Goal: Information Seeking & Learning: Learn about a topic

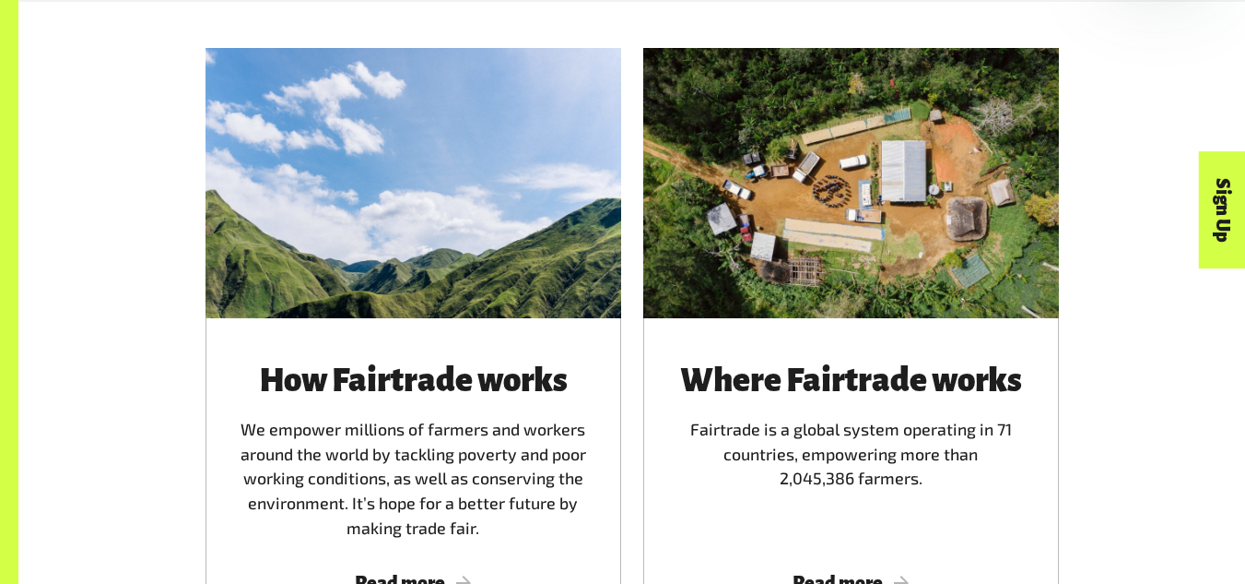
scroll to position [1122, 0]
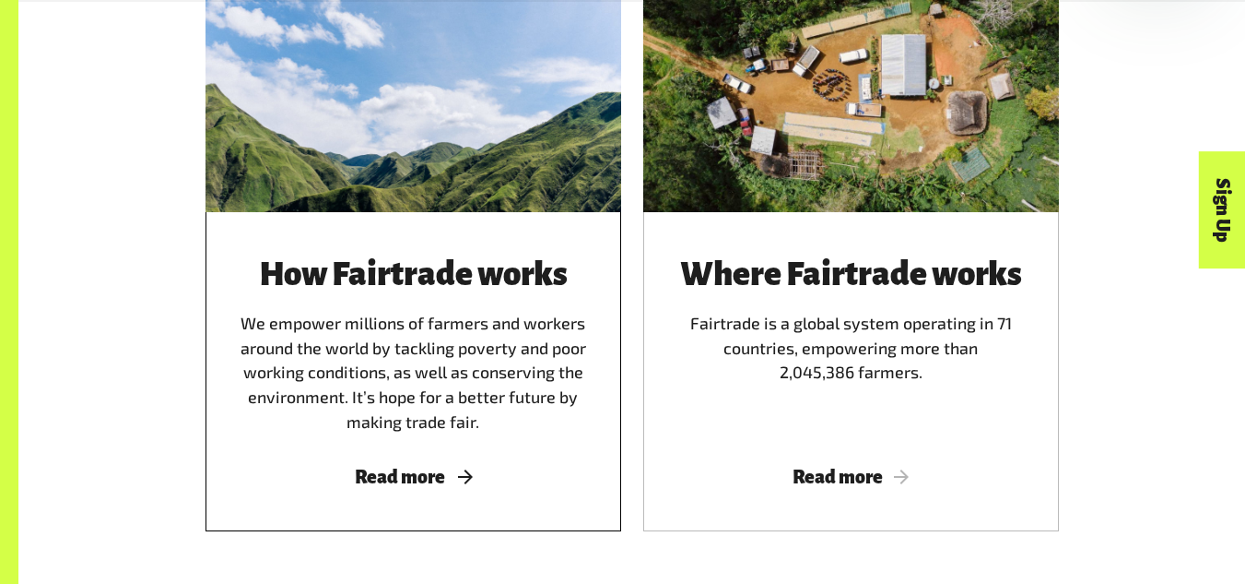
click at [424, 487] on span "Read more" at bounding box center [414, 476] width 372 height 20
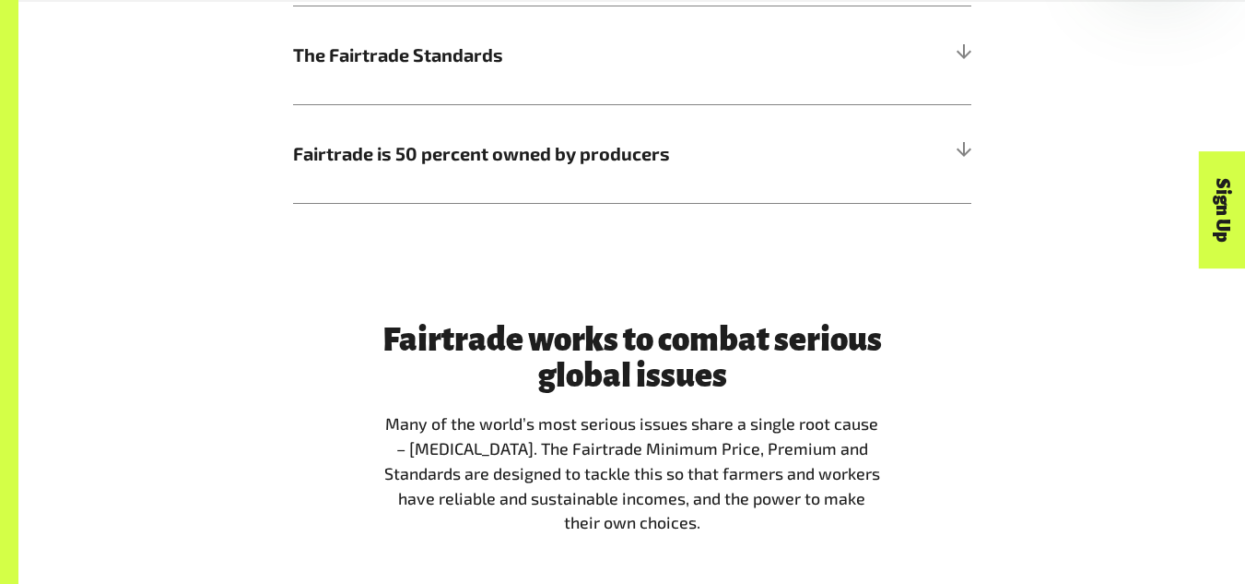
scroll to position [1298, 0]
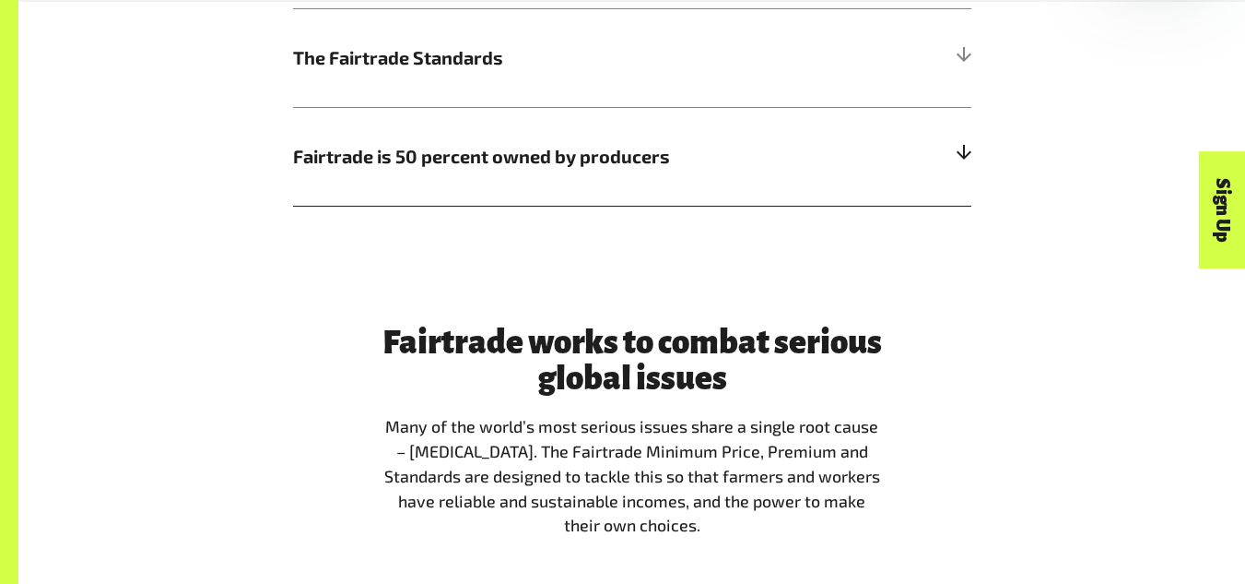
click at [648, 180] on h5 "Fairtrade is 50 percent owned by producers" at bounding box center [632, 156] width 679 height 99
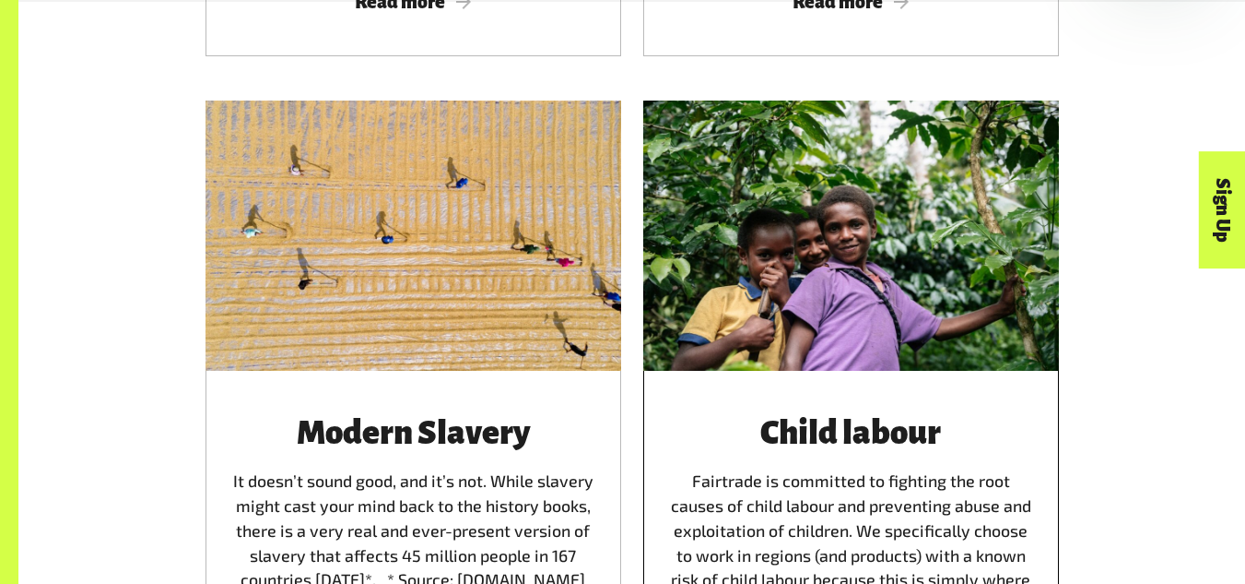
scroll to position [2982, 0]
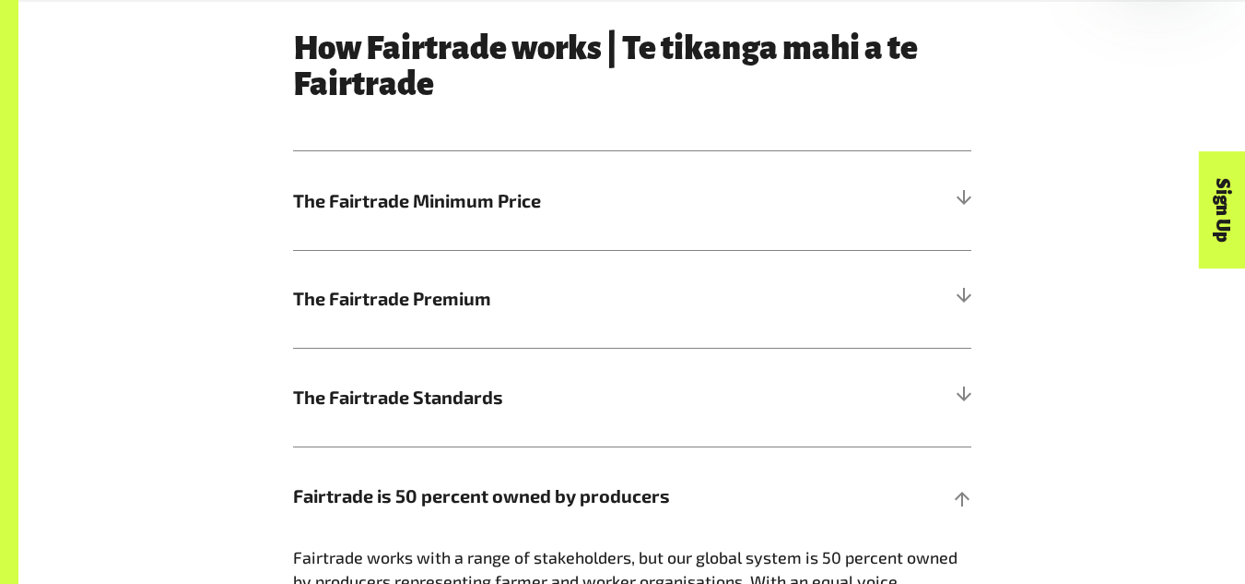
scroll to position [974, 0]
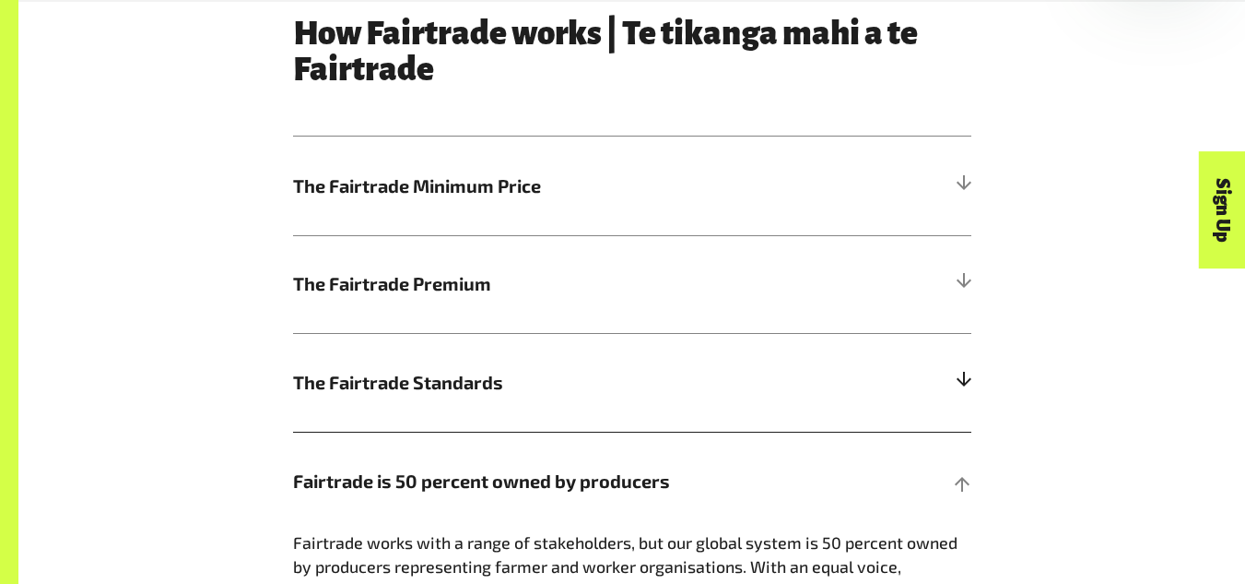
click at [432, 381] on span "The Fairtrade Standards" at bounding box center [547, 383] width 509 height 28
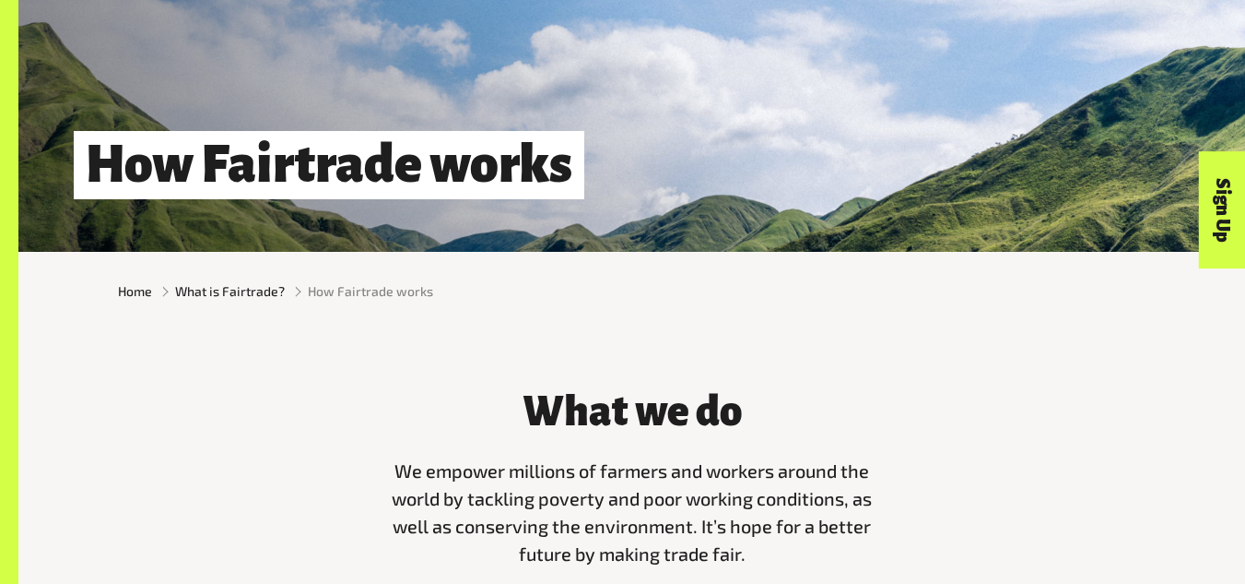
scroll to position [247, 0]
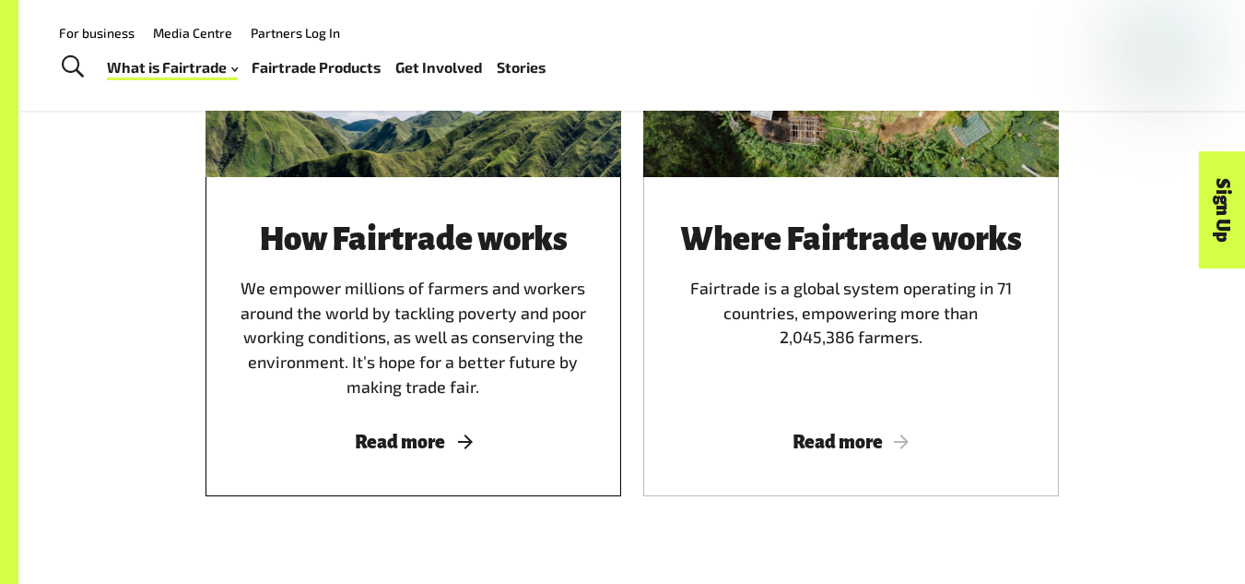
scroll to position [1156, 0]
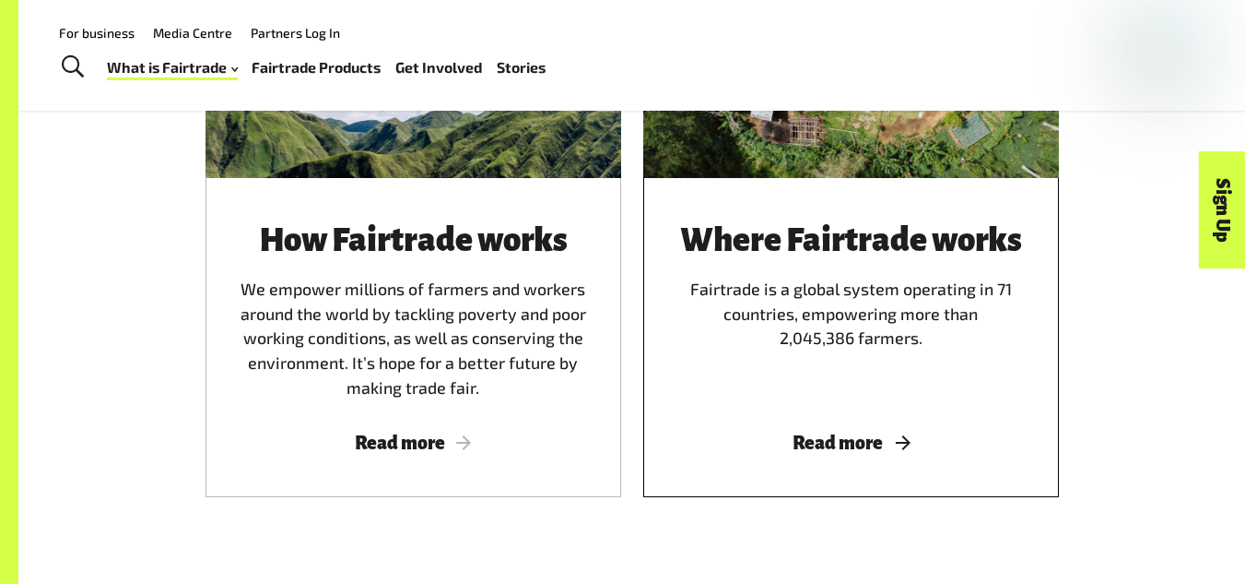
click at [844, 453] on span "Read more" at bounding box center [852, 442] width 372 height 20
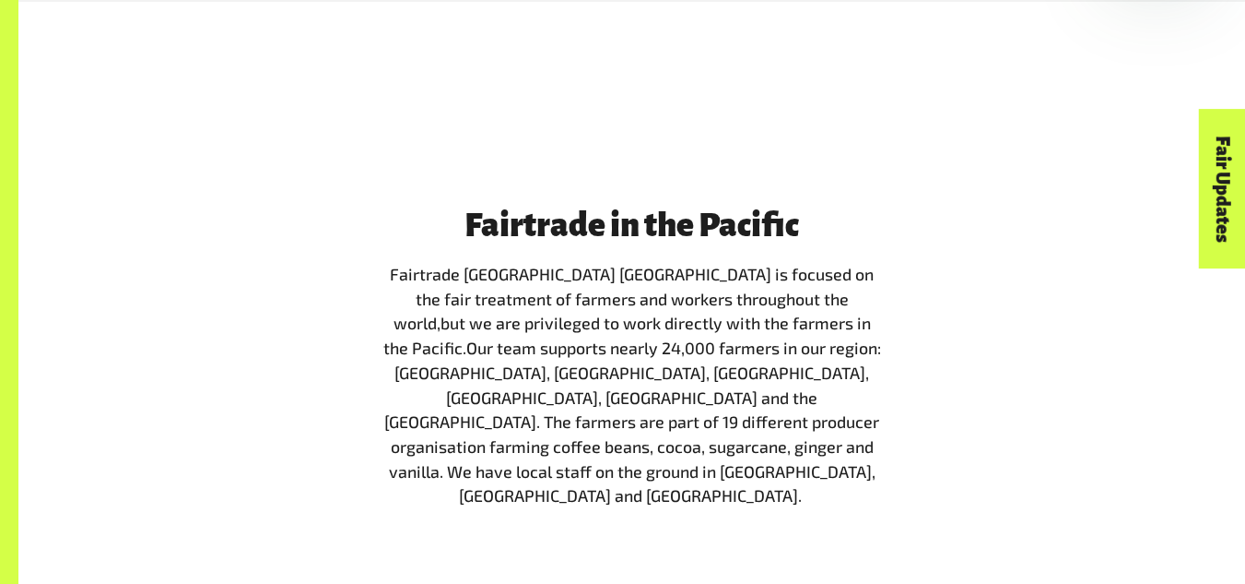
scroll to position [1949, 0]
